Goal: Find specific page/section: Find specific page/section

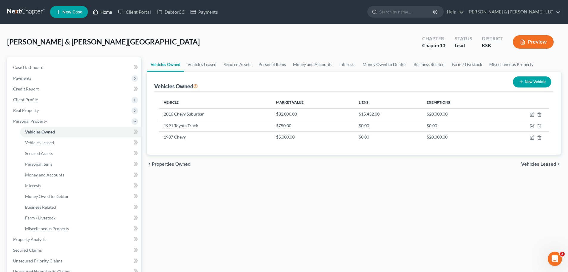
drag, startPoint x: 100, startPoint y: 8, endPoint x: 186, endPoint y: 35, distance: 89.8
click at [100, 8] on link "Home" at bounding box center [102, 12] width 25 height 11
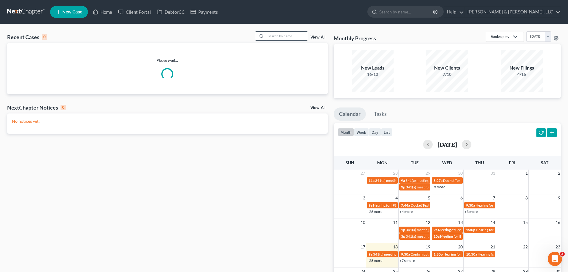
click at [294, 38] on input "search" at bounding box center [287, 36] width 42 height 9
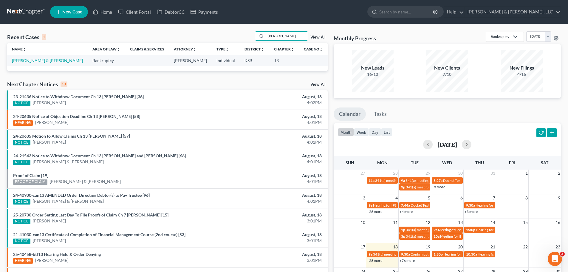
drag, startPoint x: 286, startPoint y: 34, endPoint x: 246, endPoint y: 38, distance: 40.5
click at [246, 38] on div "Recent Cases 1 [PERSON_NAME] View All" at bounding box center [167, 37] width 320 height 12
type input "[PERSON_NAME]"
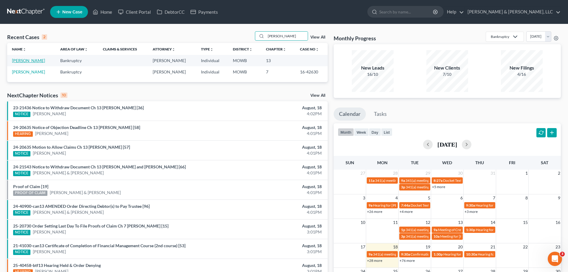
click at [31, 60] on link "[PERSON_NAME]" at bounding box center [28, 60] width 33 height 5
select select "6"
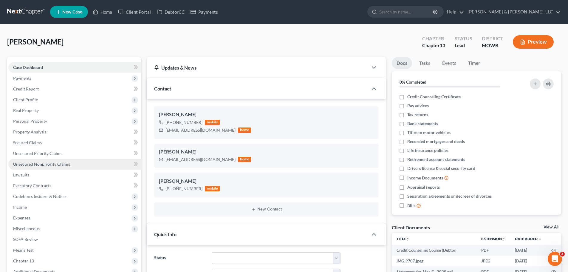
drag, startPoint x: 61, startPoint y: 162, endPoint x: 79, endPoint y: 148, distance: 22.7
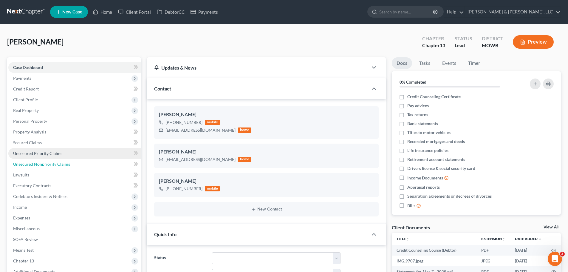
click at [60, 162] on span "Unsecured Nonpriority Claims" at bounding box center [41, 163] width 57 height 5
